Goal: Task Accomplishment & Management: Use online tool/utility

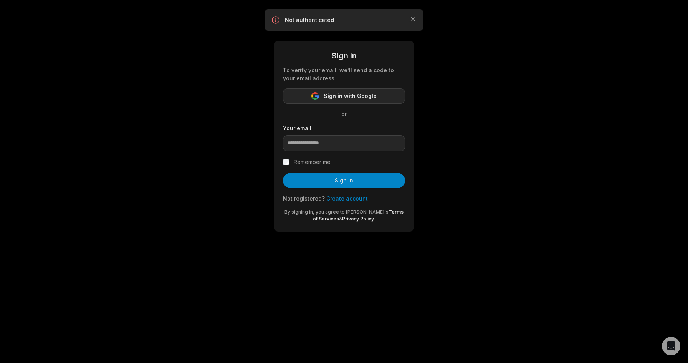
click at [340, 93] on span "Sign in with Google" at bounding box center [350, 95] width 53 height 9
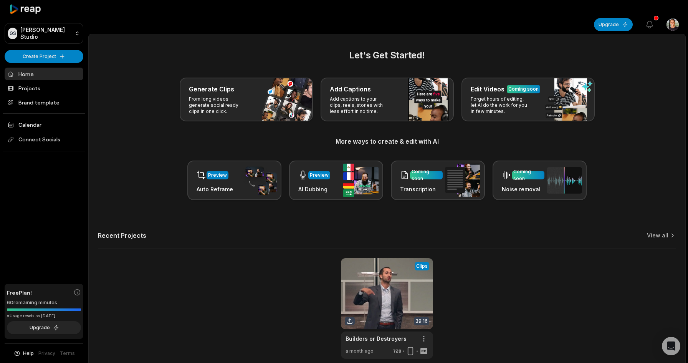
scroll to position [20, 0]
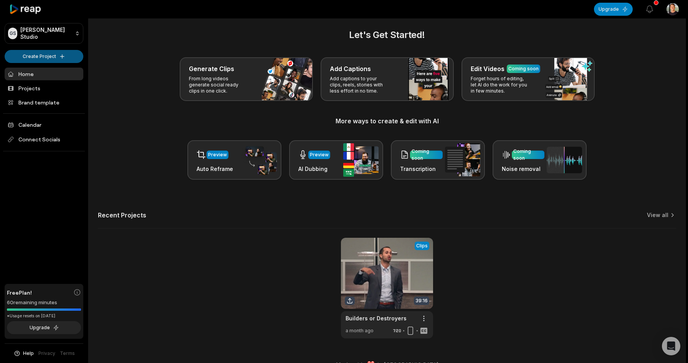
click at [43, 53] on html "GS Genson's Studio Create Project Home Projects Brand template Calendar Connect…" at bounding box center [344, 161] width 688 height 363
click at [46, 72] on link "Create Clips" at bounding box center [44, 72] width 75 height 13
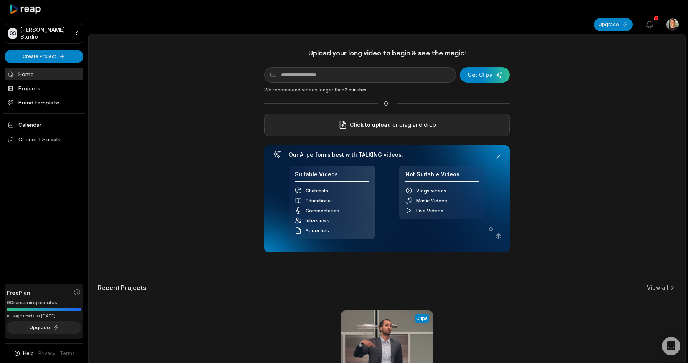
click at [400, 120] on p "or drag and drop" at bounding box center [413, 124] width 45 height 9
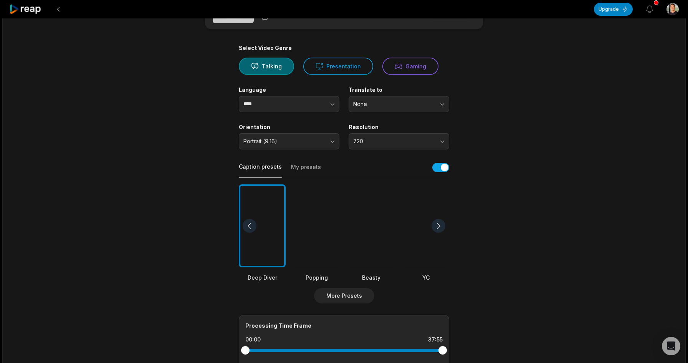
scroll to position [67, 0]
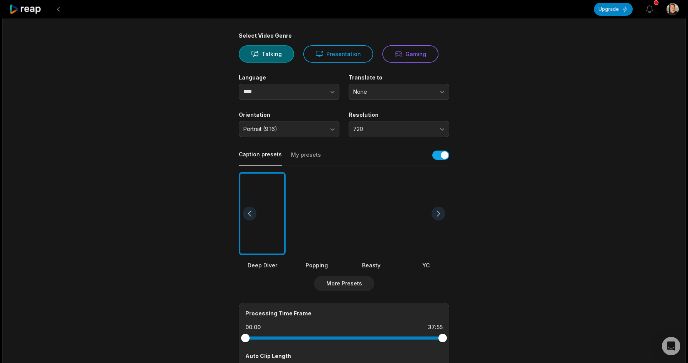
click at [439, 207] on div at bounding box center [439, 214] width 14 height 14
click at [250, 207] on div at bounding box center [250, 214] width 14 height 14
click at [269, 223] on div at bounding box center [262, 213] width 47 height 83
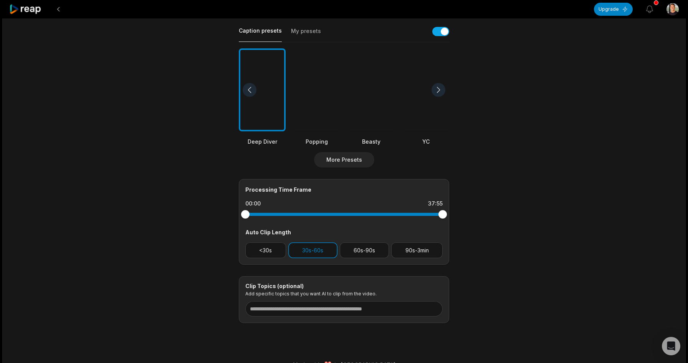
scroll to position [0, 0]
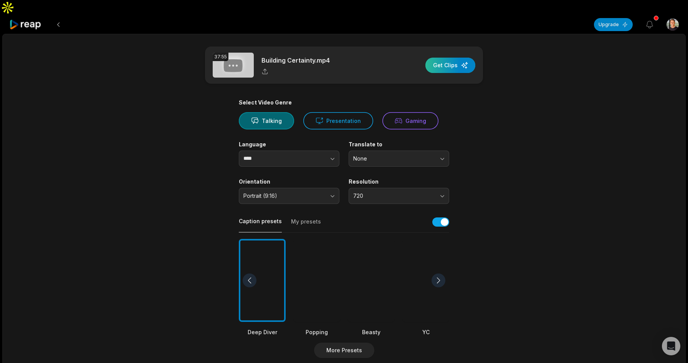
click at [449, 58] on div "button" at bounding box center [451, 65] width 50 height 15
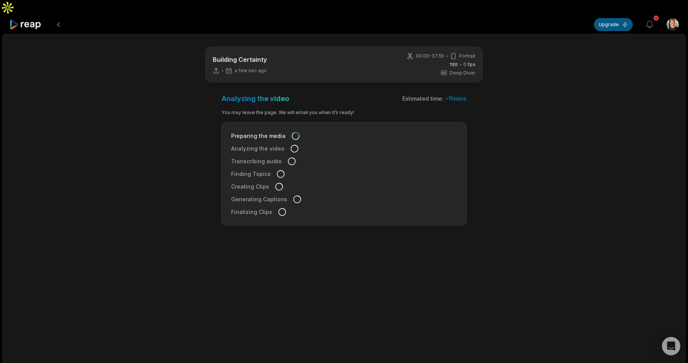
click at [623, 18] on button "Upgrade" at bounding box center [613, 24] width 39 height 13
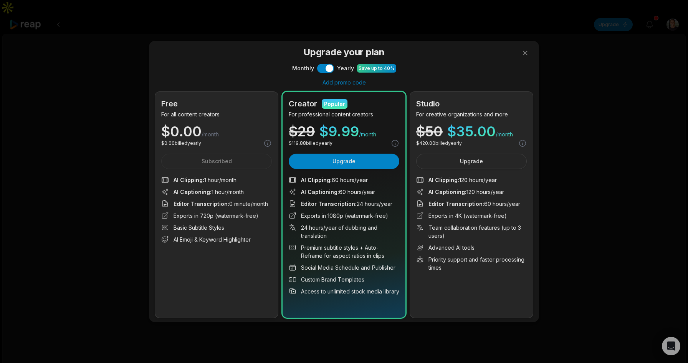
click at [462, 216] on li "Exports in 4K (watermark-free)" at bounding box center [471, 216] width 111 height 8
click at [326, 71] on button "Use setting" at bounding box center [325, 68] width 17 height 9
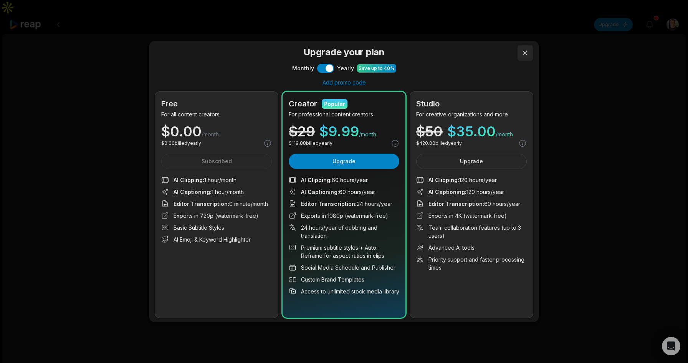
click at [528, 53] on button at bounding box center [525, 52] width 15 height 15
